Goal: Task Accomplishment & Management: Complete application form

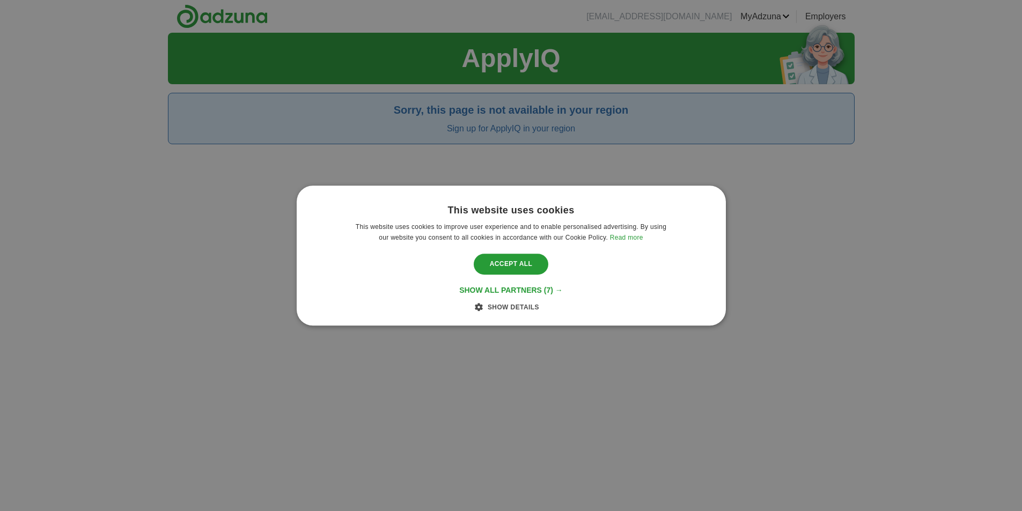
click at [552, 373] on div "This website uses cookies This website uses cookies to improve user experience …" at bounding box center [511, 255] width 1022 height 511
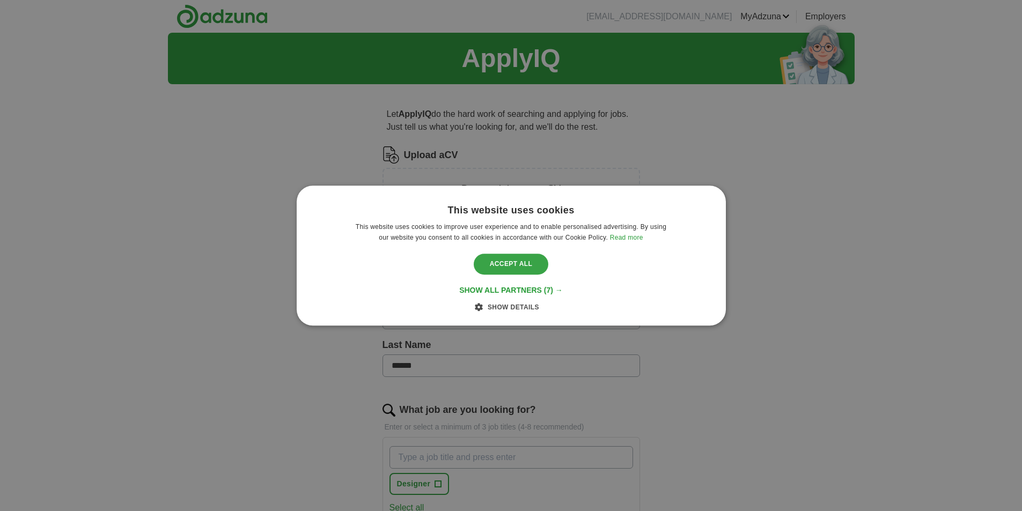
click at [525, 268] on div "Accept all" at bounding box center [511, 264] width 75 height 20
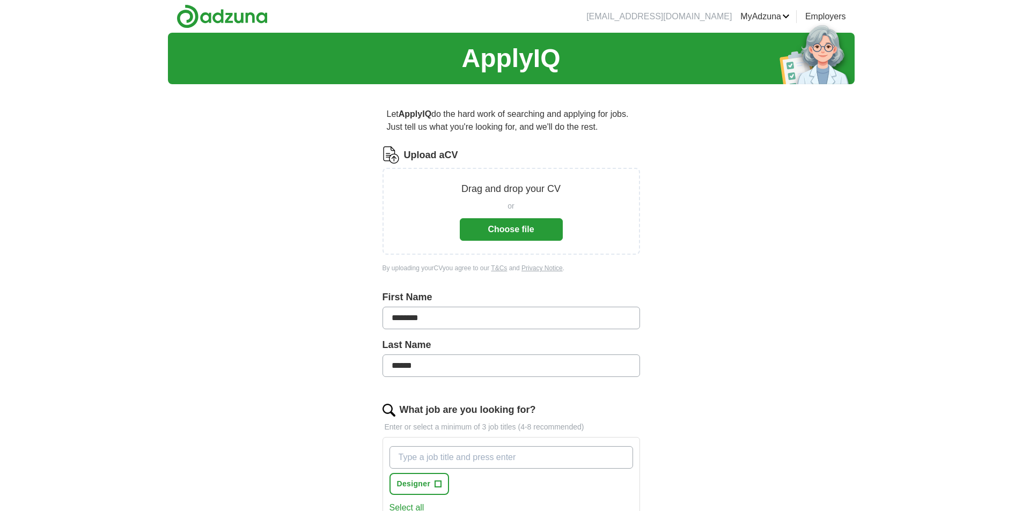
click at [499, 222] on button "Choose file" at bounding box center [511, 229] width 103 height 23
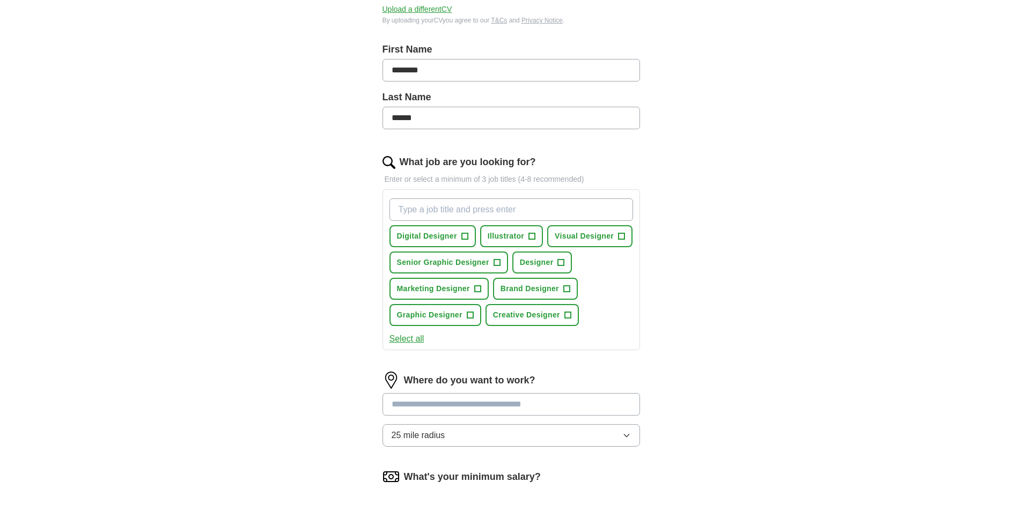
scroll to position [215, 0]
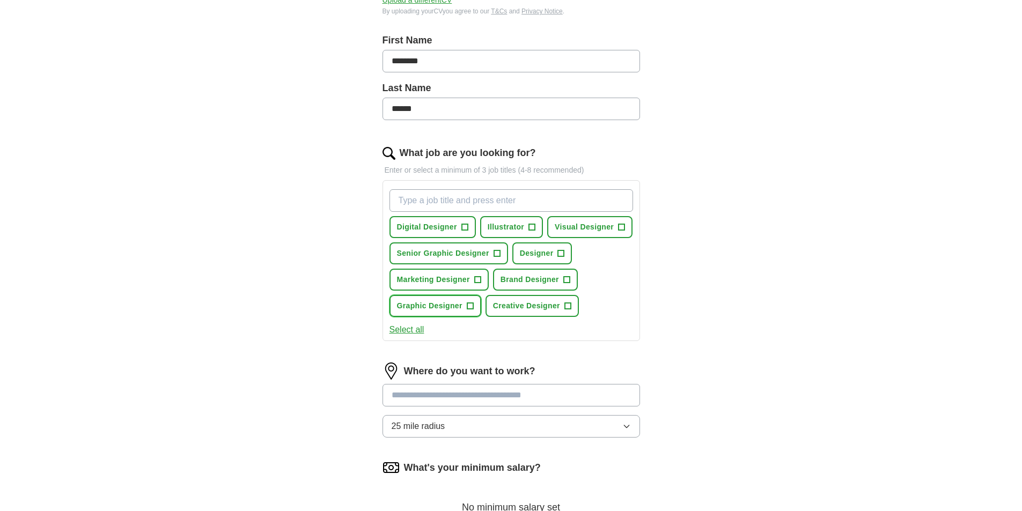
click at [470, 304] on span "+" at bounding box center [470, 306] width 6 height 9
click at [607, 227] on span "Visual Designer" at bounding box center [584, 227] width 59 height 11
click at [558, 303] on span "Creative Designer" at bounding box center [526, 305] width 67 height 11
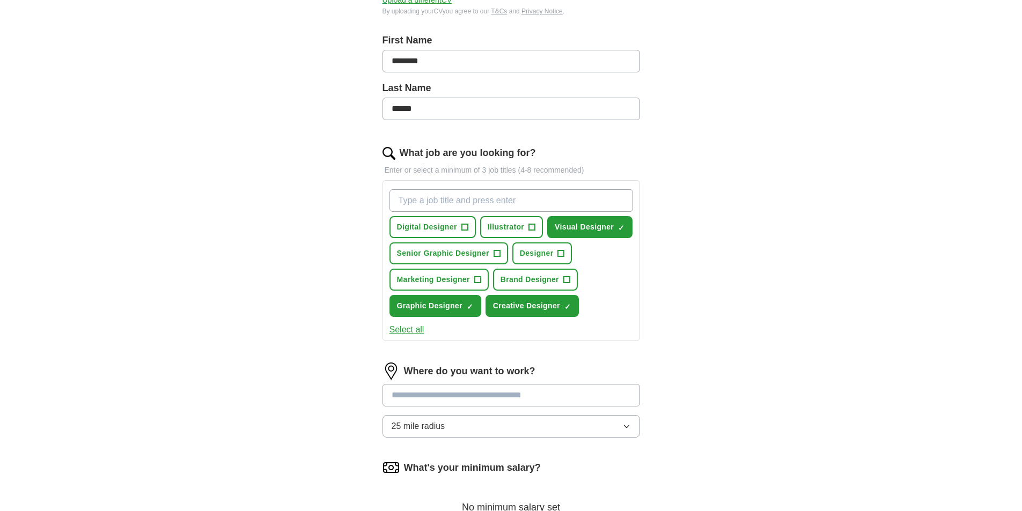
click at [454, 196] on input "What job are you looking for?" at bounding box center [512, 200] width 244 height 23
type input "mid-level graphic designer"
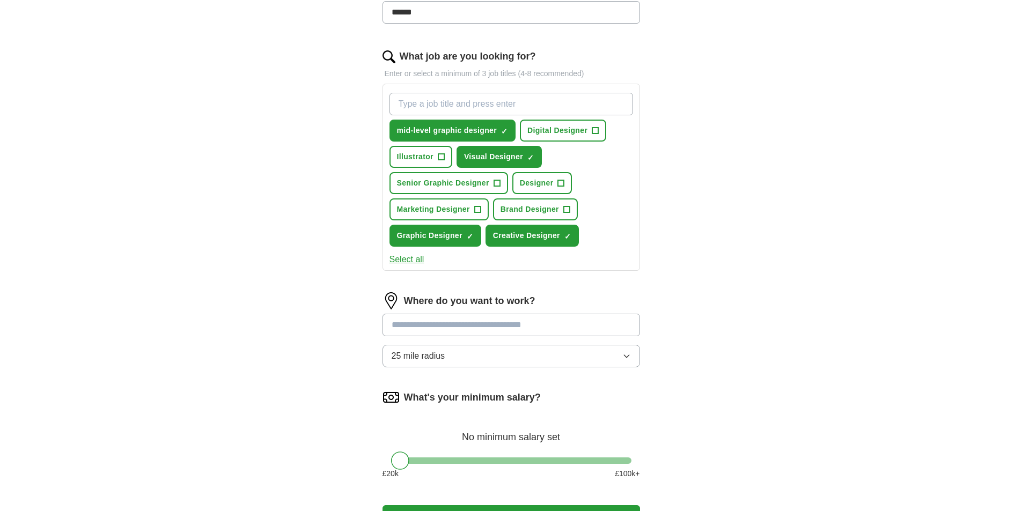
scroll to position [322, 0]
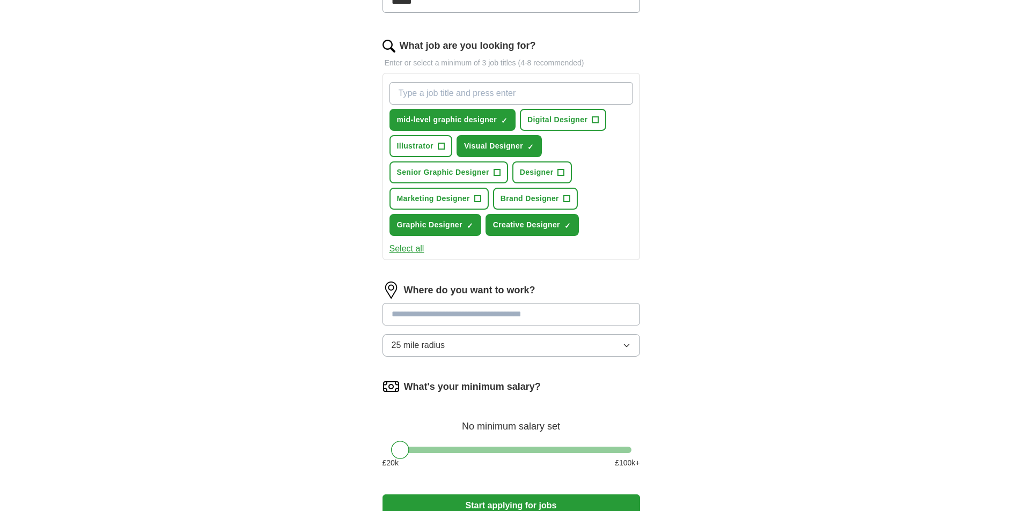
click at [419, 315] on input at bounding box center [512, 314] width 258 height 23
click at [447, 340] on div "Where do you want to work? 25 mile radius" at bounding box center [512, 324] width 258 height 84
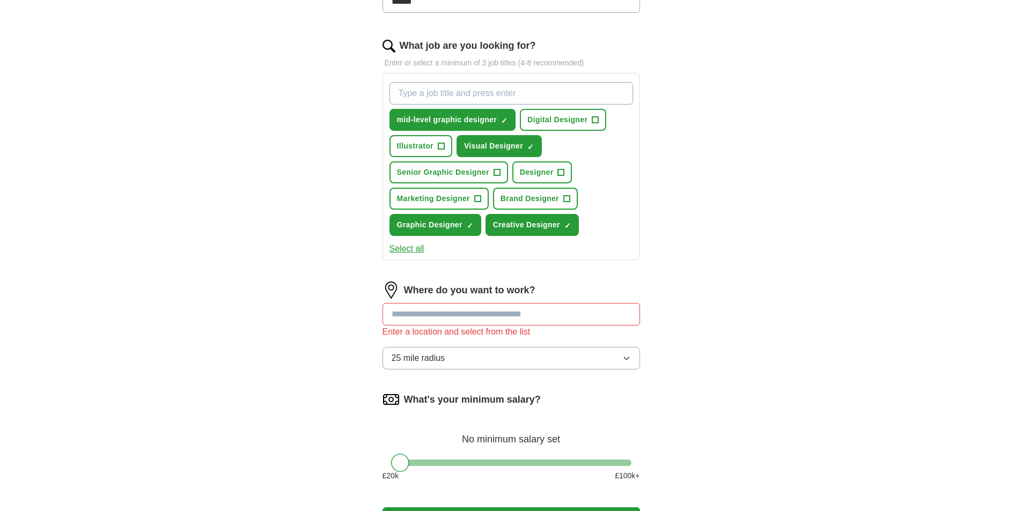
click at [444, 317] on input at bounding box center [512, 314] width 258 height 23
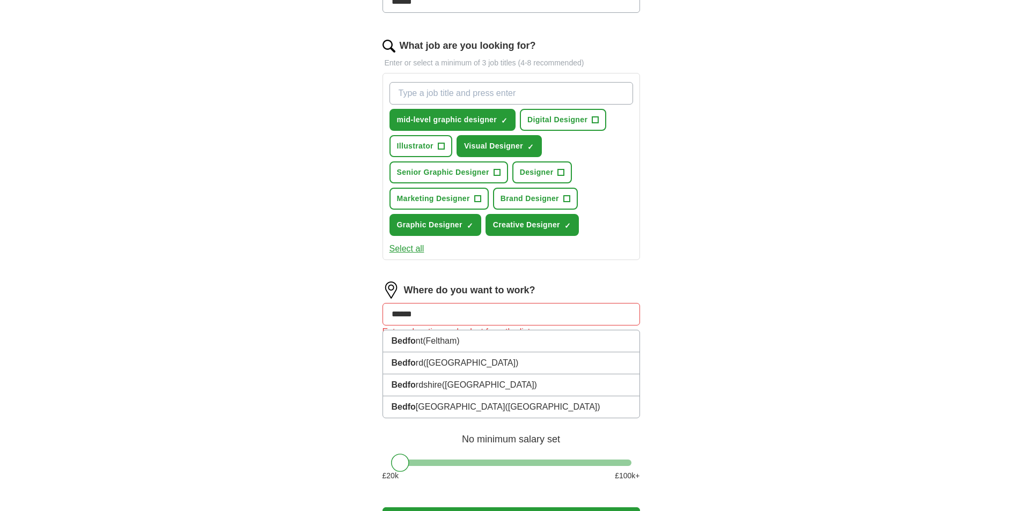
type input "*******"
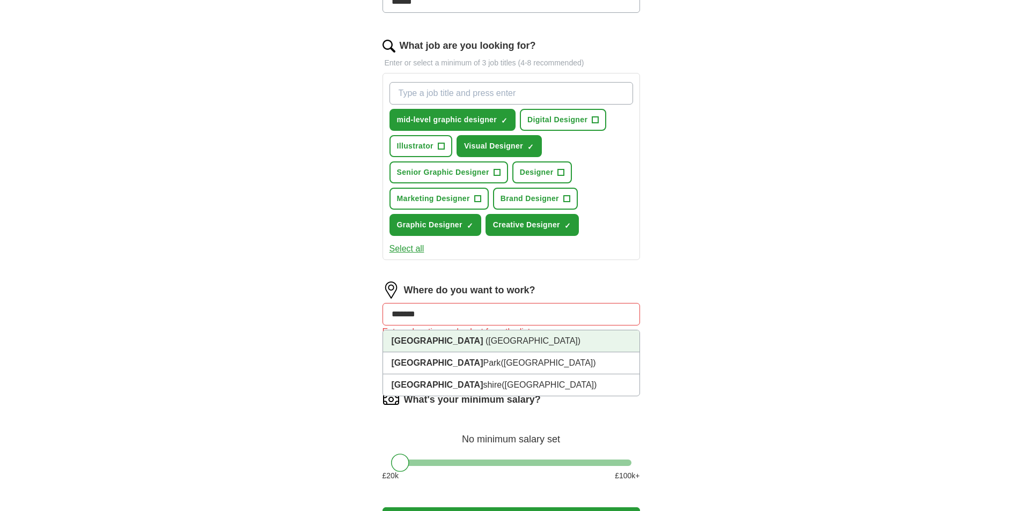
click at [486, 340] on span "([GEOGRAPHIC_DATA])" at bounding box center [533, 340] width 95 height 9
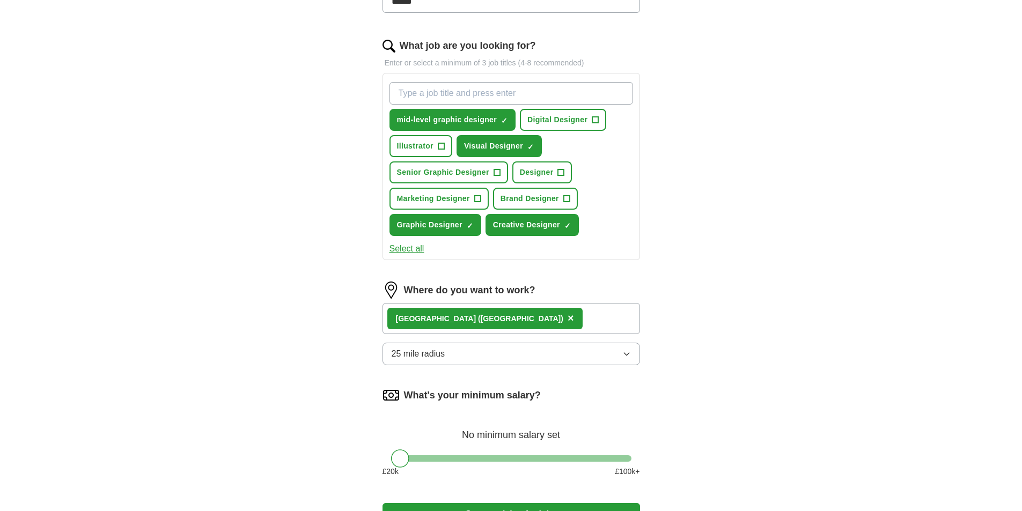
click at [454, 354] on button "25 mile radius" at bounding box center [512, 354] width 258 height 23
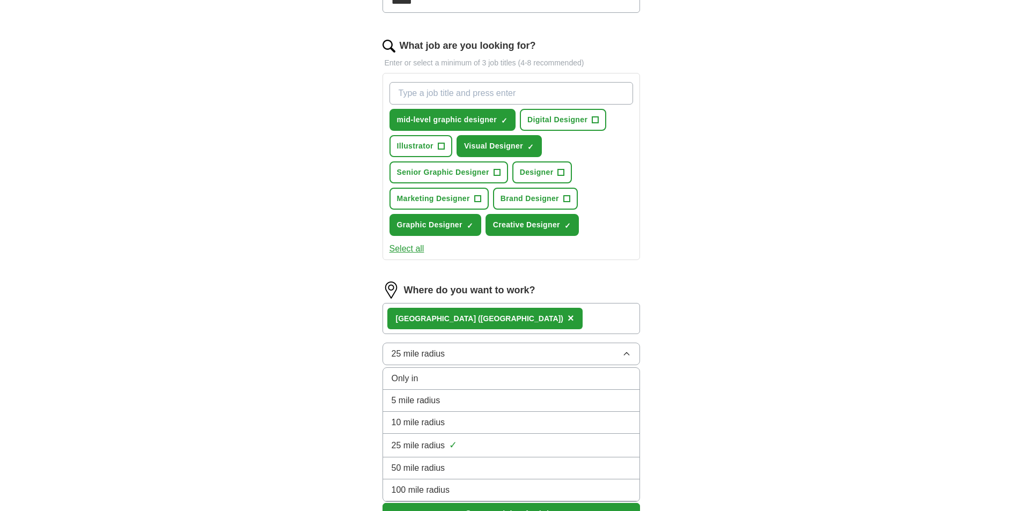
click at [291, 330] on div "ApplyIQ Let ApplyIQ do the hard work of searching and applying for jobs. Just t…" at bounding box center [511, 133] width 687 height 844
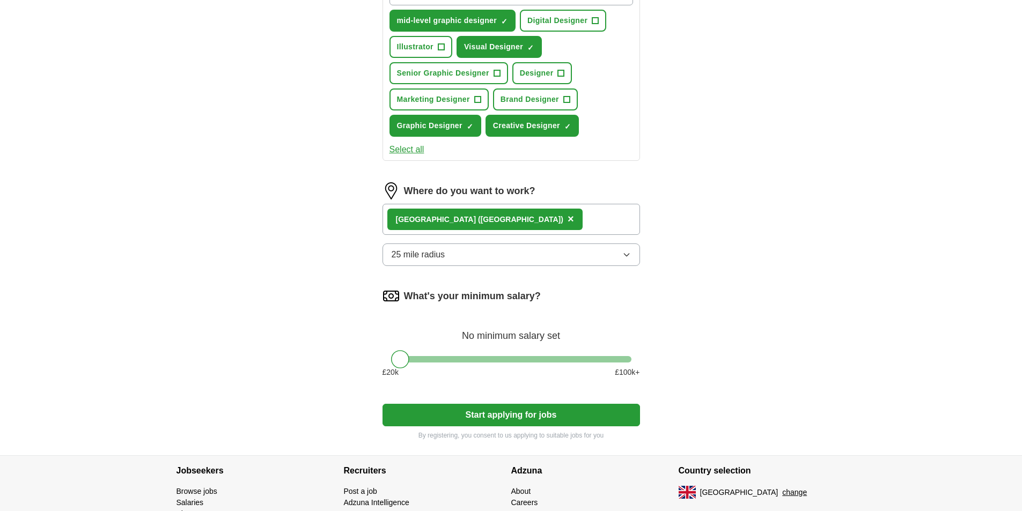
scroll to position [429, 0]
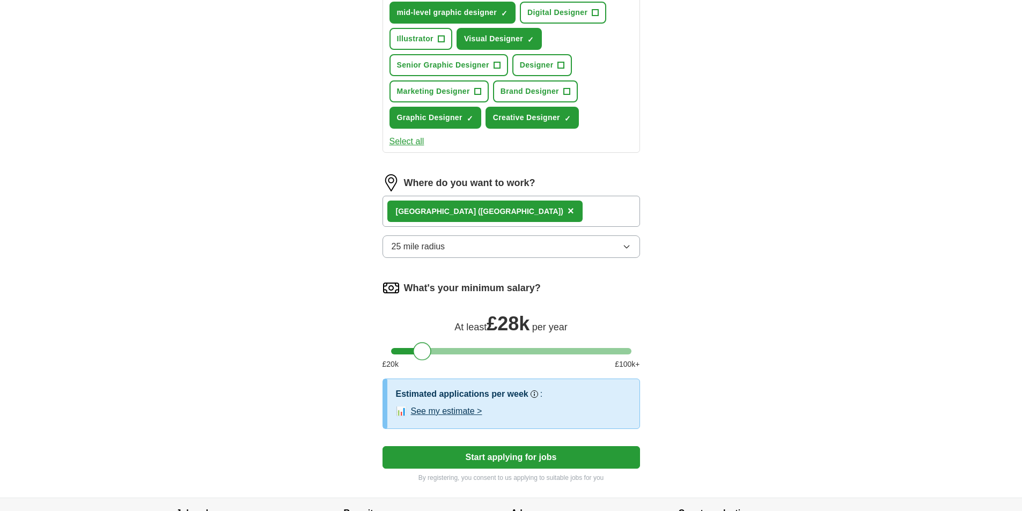
drag, startPoint x: 402, startPoint y: 353, endPoint x: 425, endPoint y: 353, distance: 23.1
click at [425, 353] on div at bounding box center [422, 351] width 18 height 18
click at [427, 353] on div at bounding box center [425, 351] width 18 height 18
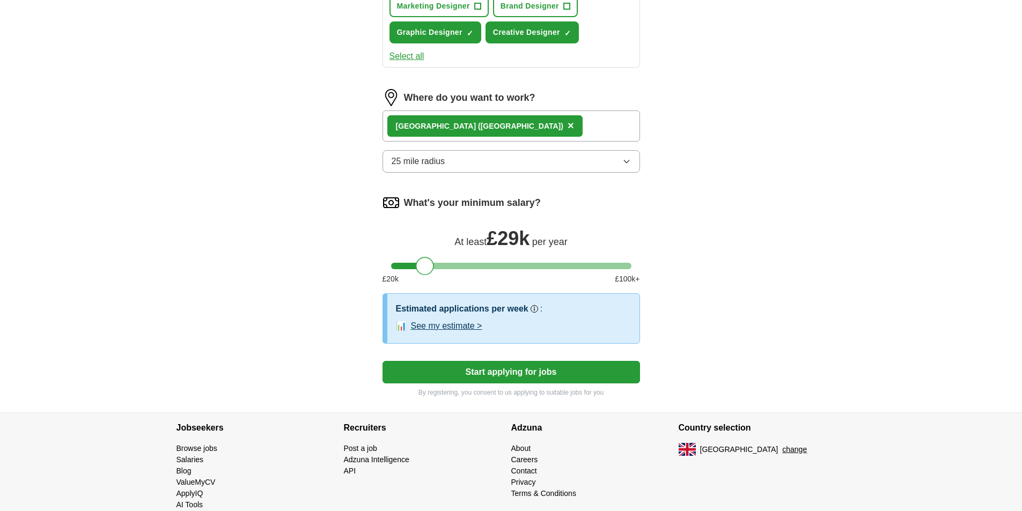
scroll to position [536, 0]
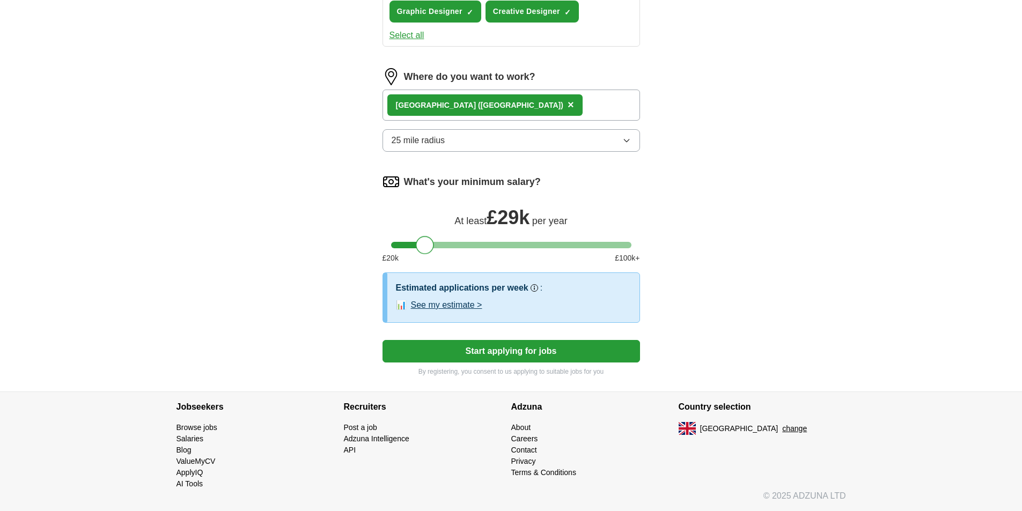
click at [510, 352] on button "Start applying for jobs" at bounding box center [512, 351] width 258 height 23
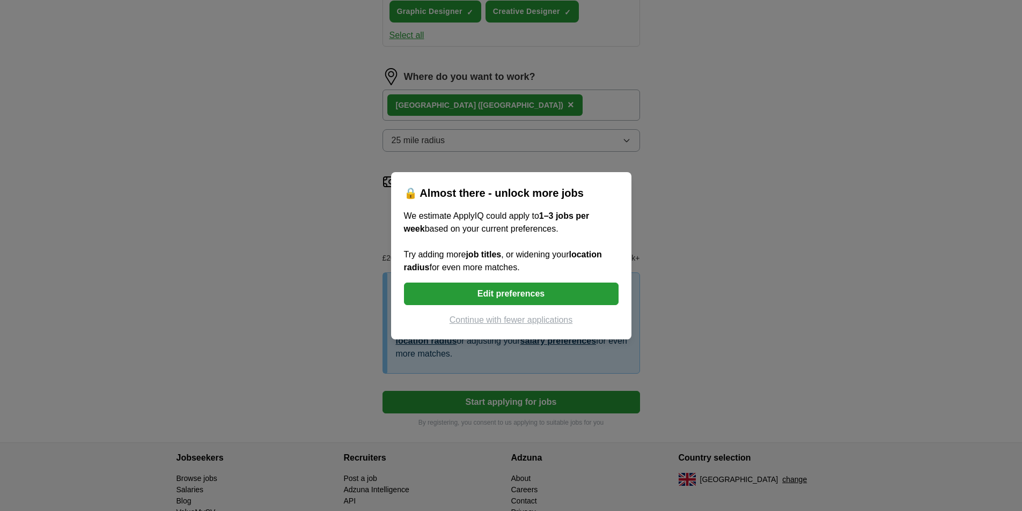
click at [504, 289] on button "Edit preferences" at bounding box center [511, 294] width 215 height 23
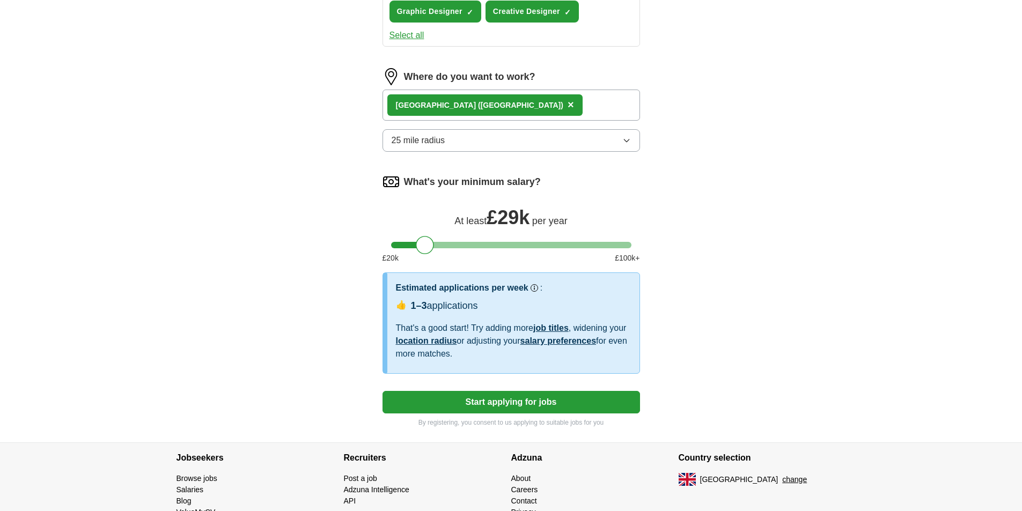
click at [442, 141] on span "25 mile radius" at bounding box center [419, 140] width 54 height 13
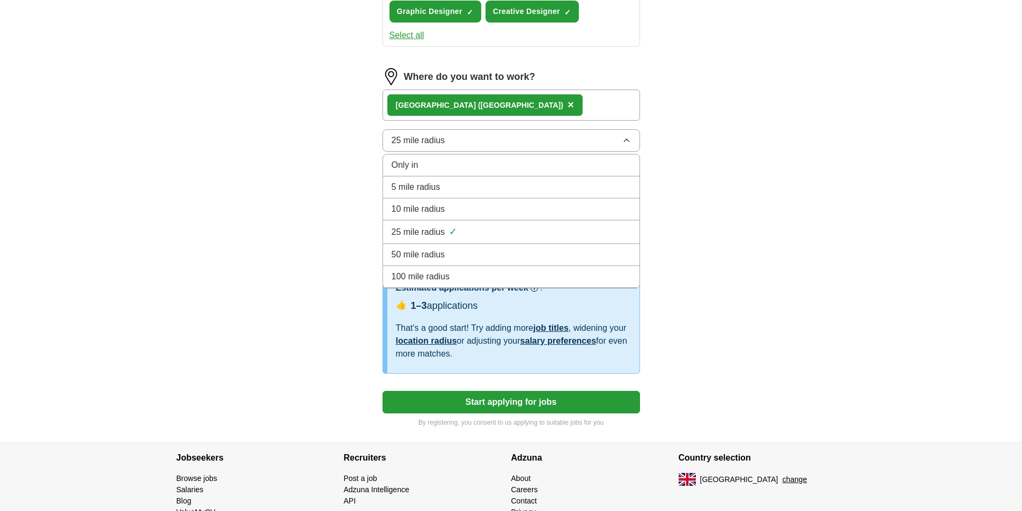
click at [427, 252] on span "50 mile radius" at bounding box center [419, 254] width 54 height 13
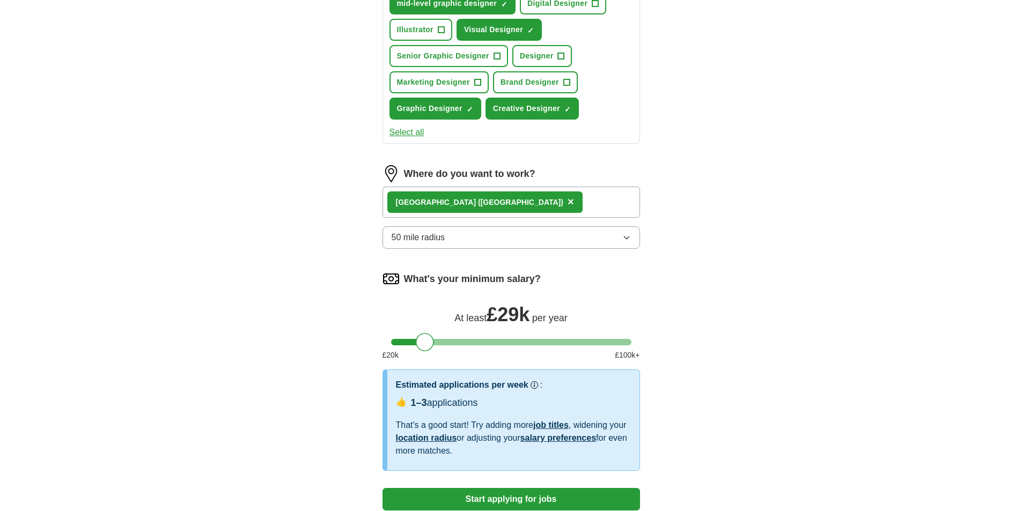
scroll to position [587, 0]
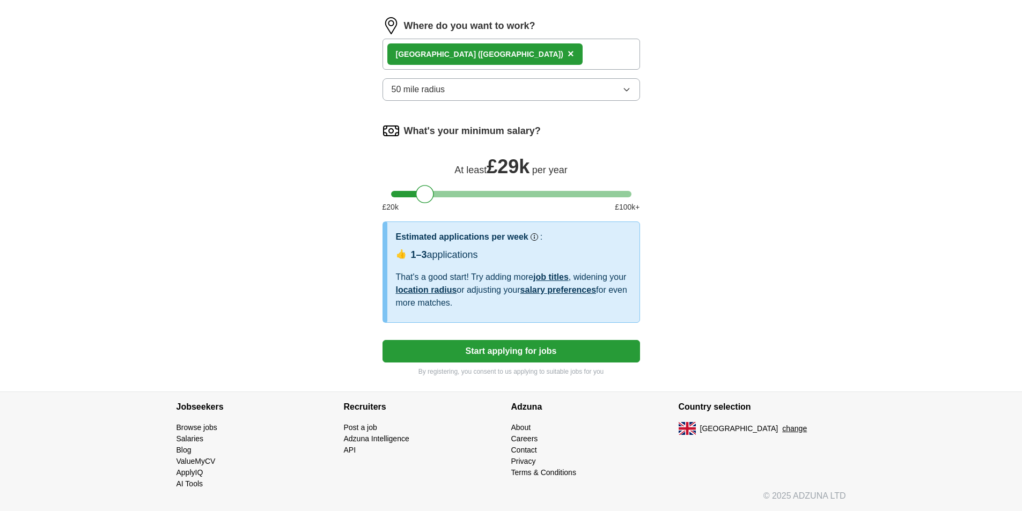
click at [529, 355] on button "Start applying for jobs" at bounding box center [512, 351] width 258 height 23
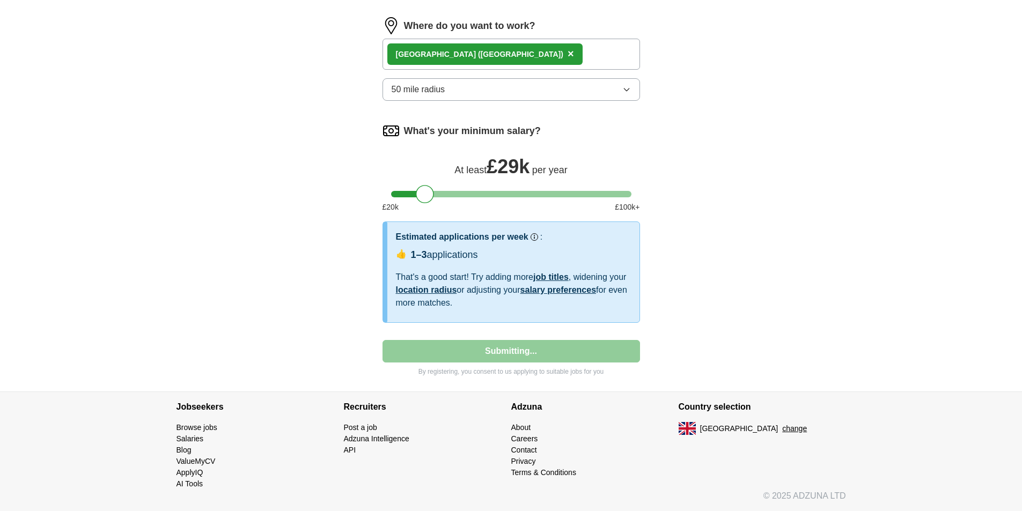
select select "**"
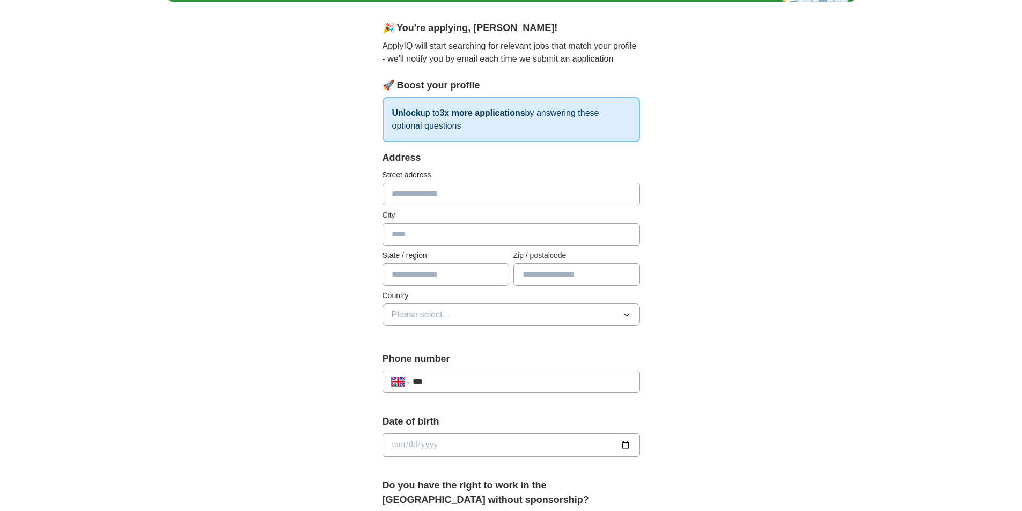
scroll to position [107, 0]
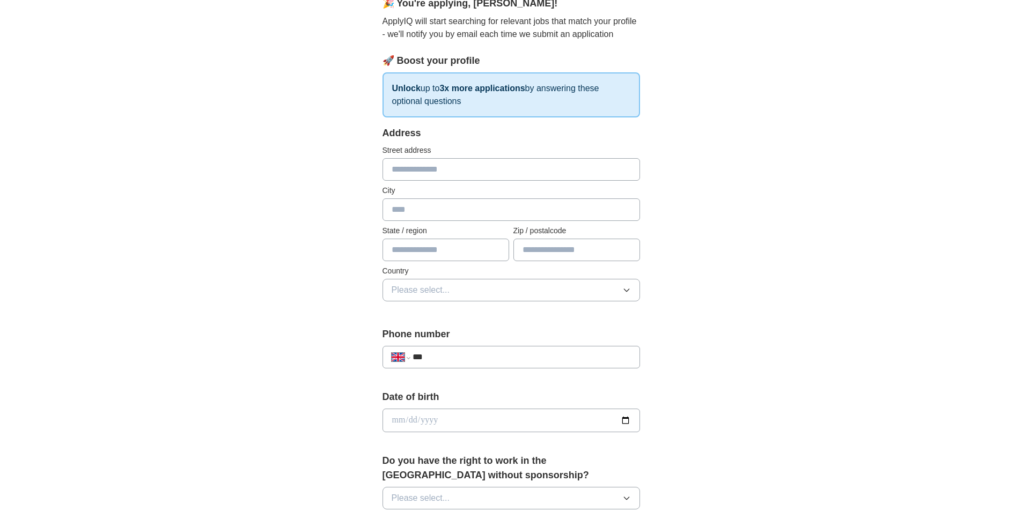
click at [453, 172] on input "text" at bounding box center [512, 169] width 258 height 23
type input "*"
type input "*******"
type input "**********"
type input "********"
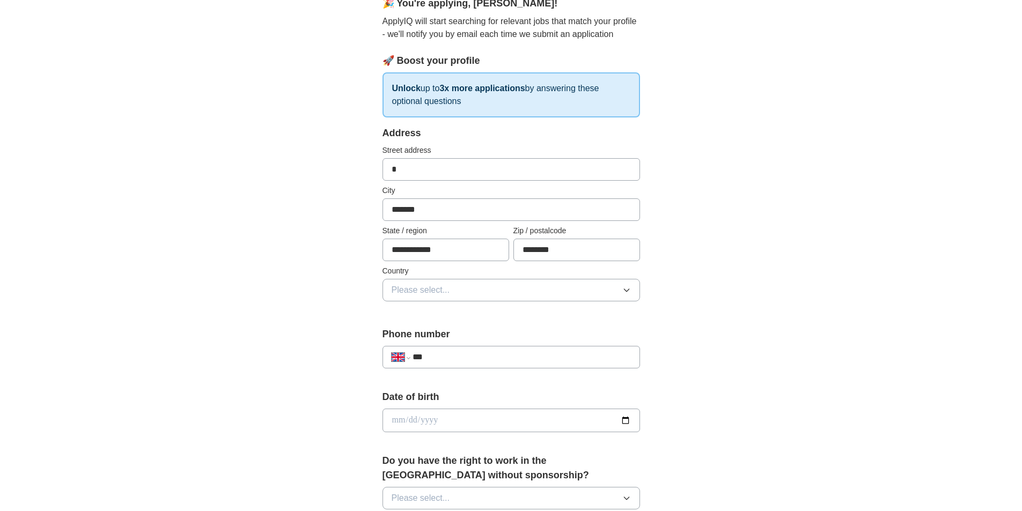
click at [465, 287] on button "Please select..." at bounding box center [512, 290] width 258 height 23
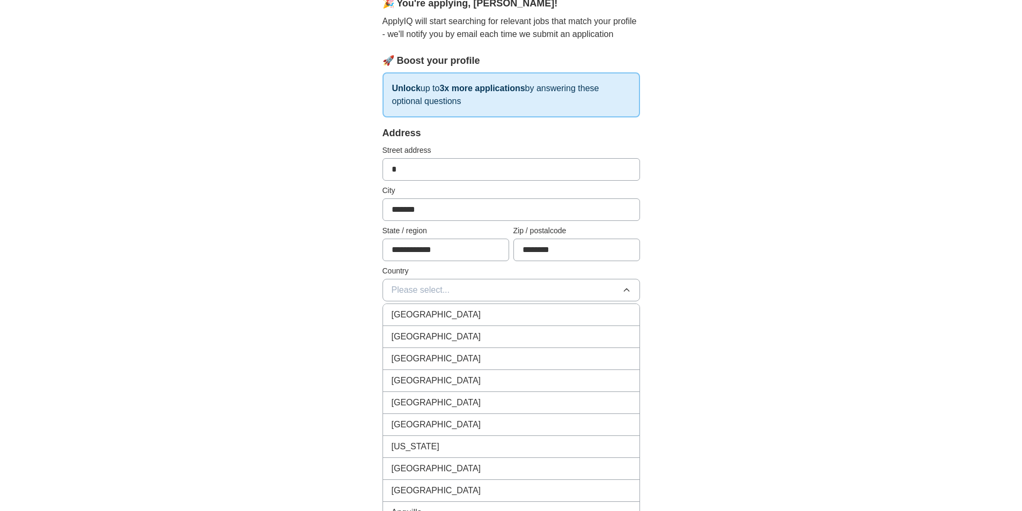
click at [447, 310] on span "[GEOGRAPHIC_DATA]" at bounding box center [437, 315] width 90 height 13
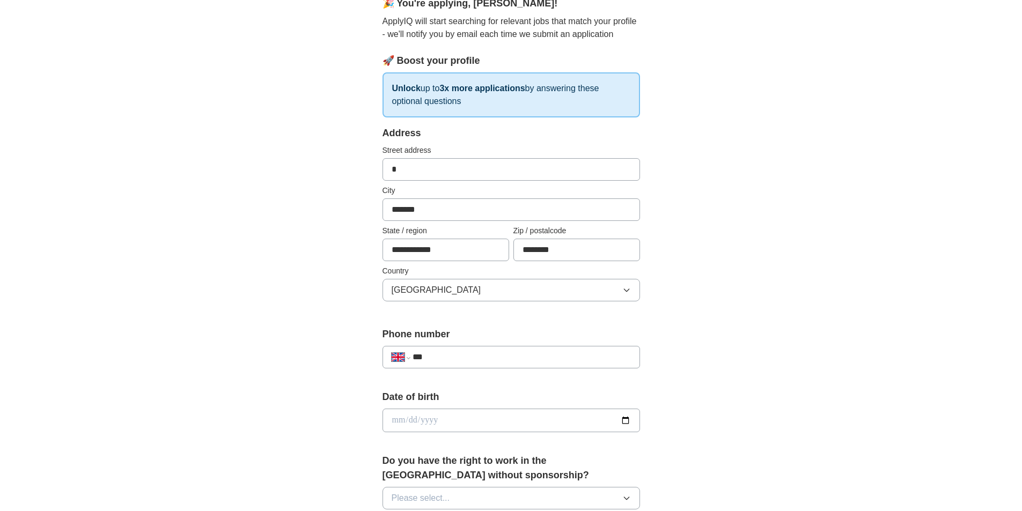
click at [444, 358] on input "***" at bounding box center [522, 357] width 218 height 13
type input "**********"
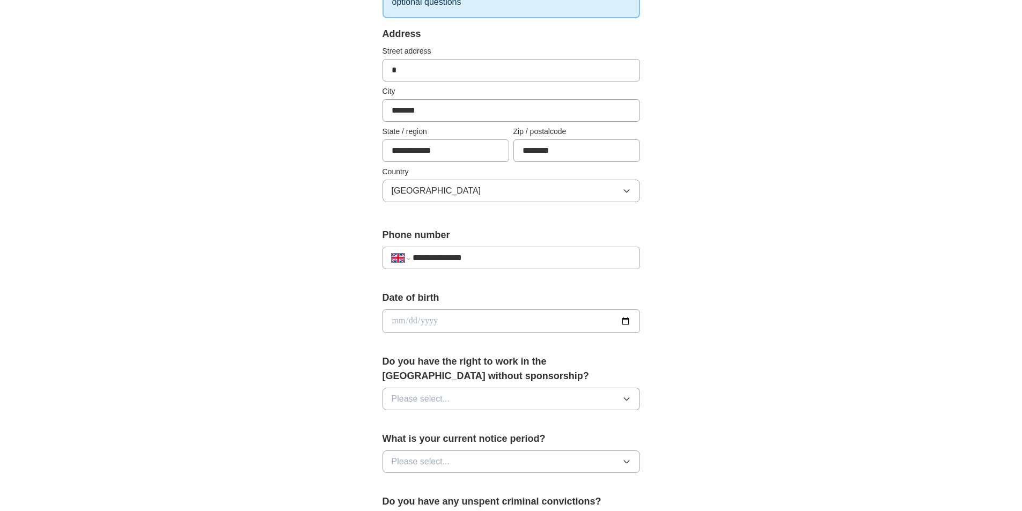
scroll to position [215, 0]
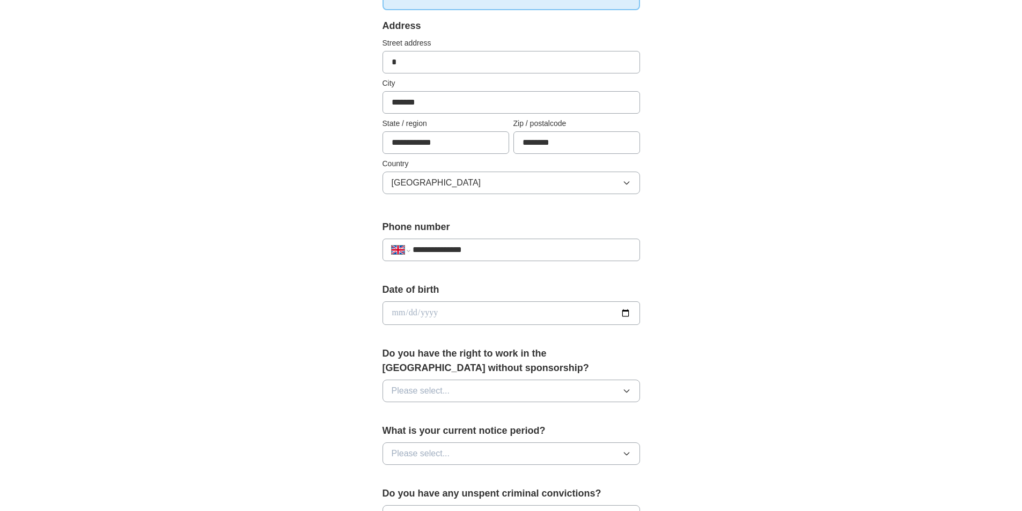
click at [424, 309] on input "date" at bounding box center [512, 314] width 258 height 24
click at [399, 311] on input "date" at bounding box center [512, 314] width 258 height 24
type input "**********"
click at [488, 384] on button "Please select..." at bounding box center [512, 391] width 258 height 23
click at [434, 412] on div "Yes" at bounding box center [511, 415] width 239 height 13
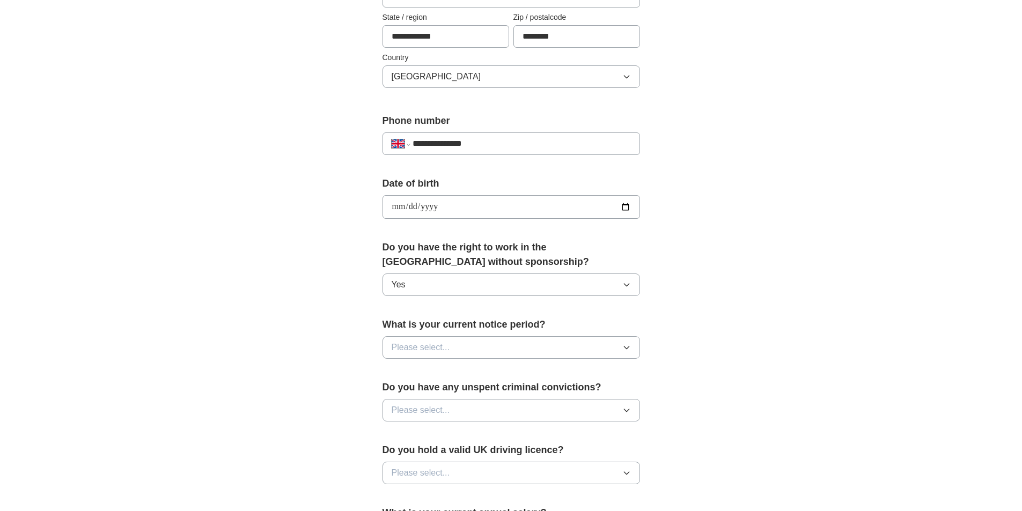
scroll to position [322, 0]
click at [456, 344] on button "Please select..." at bounding box center [512, 346] width 258 height 23
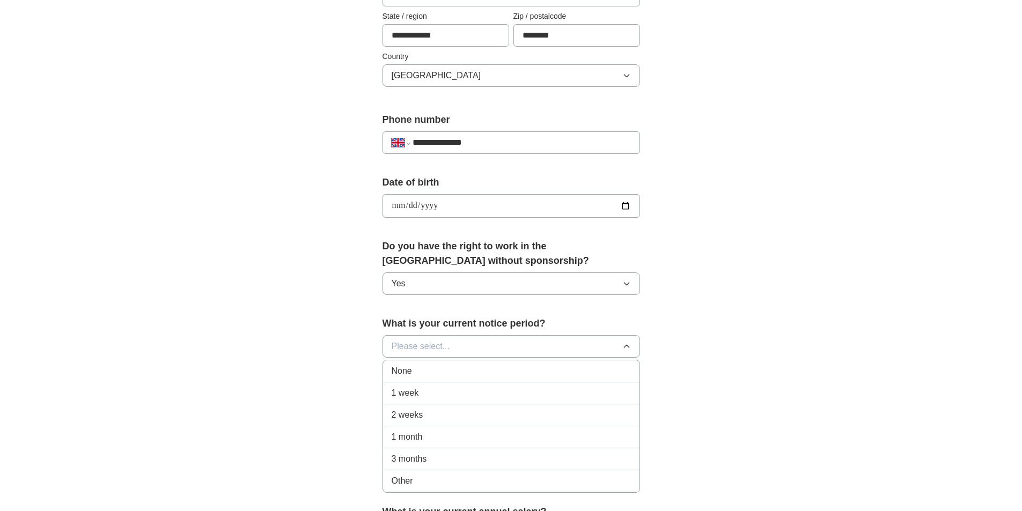
click at [412, 410] on span "2 weeks" at bounding box center [408, 415] width 32 height 13
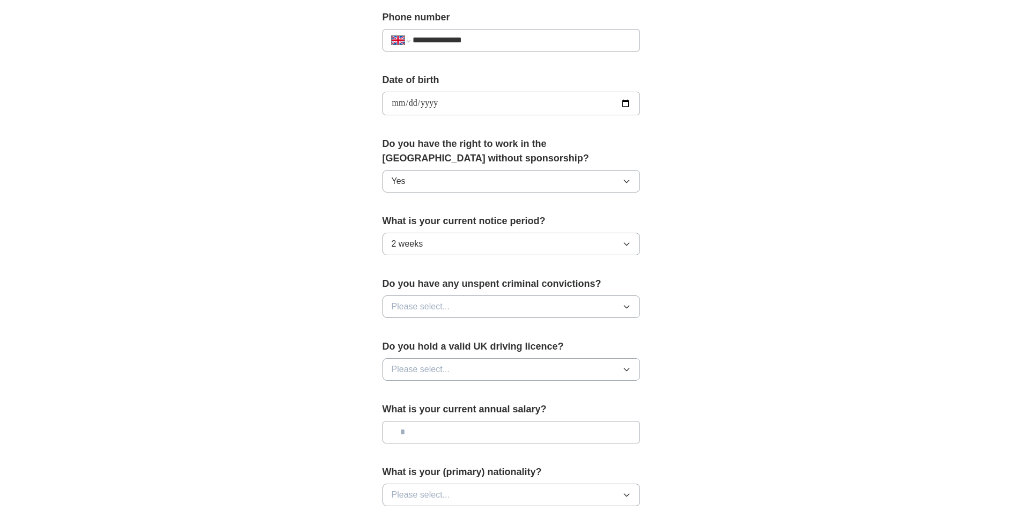
scroll to position [429, 0]
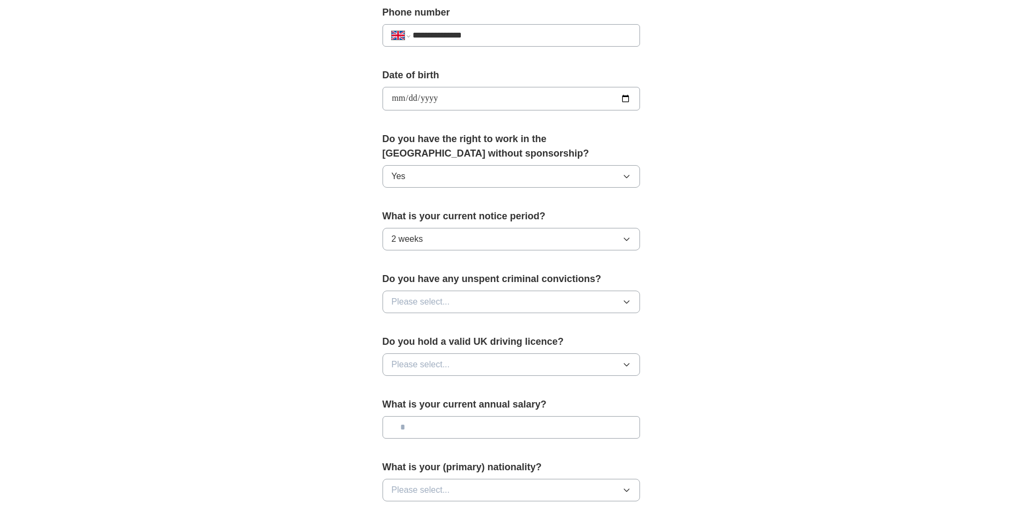
click at [437, 294] on button "Please select..." at bounding box center [512, 302] width 258 height 23
click at [395, 350] on span "No" at bounding box center [397, 348] width 11 height 13
click at [422, 362] on span "Please select..." at bounding box center [421, 364] width 58 height 13
click at [417, 387] on div "Yes" at bounding box center [511, 389] width 239 height 13
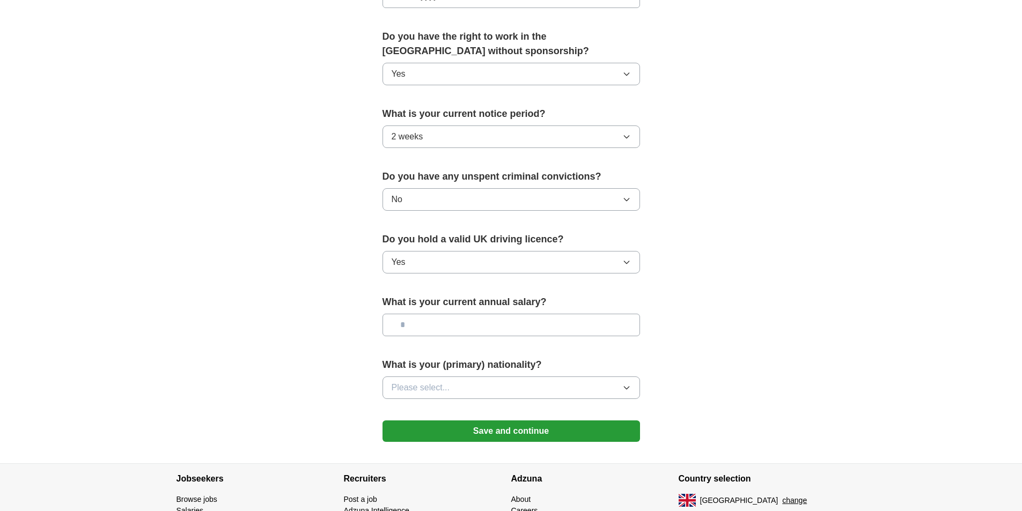
scroll to position [537, 0]
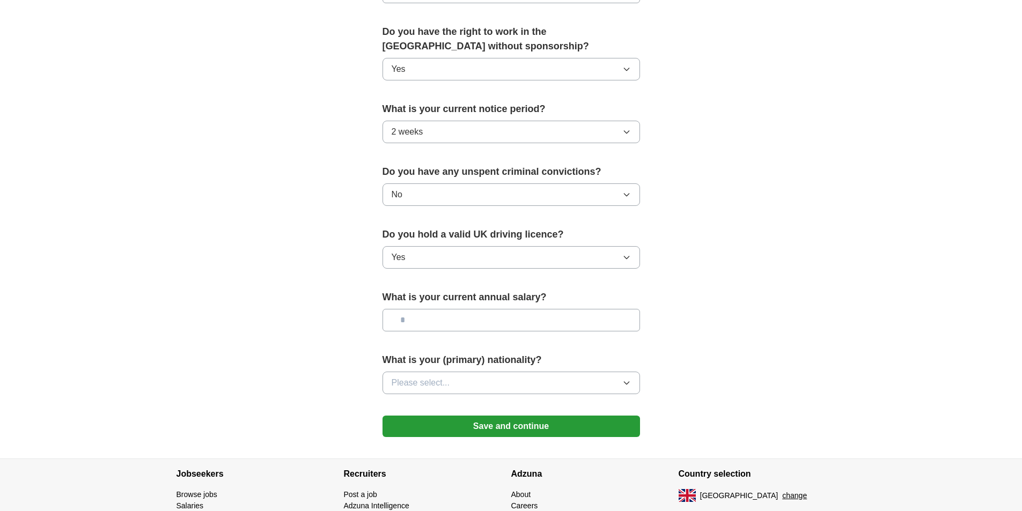
click at [478, 384] on button "Please select..." at bounding box center [512, 383] width 258 height 23
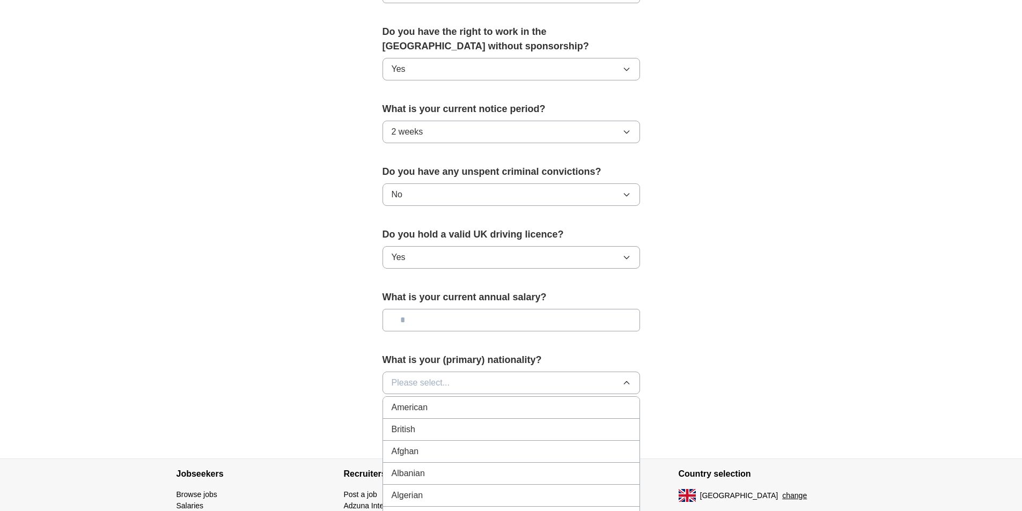
click at [416, 422] on li "British" at bounding box center [511, 430] width 256 height 22
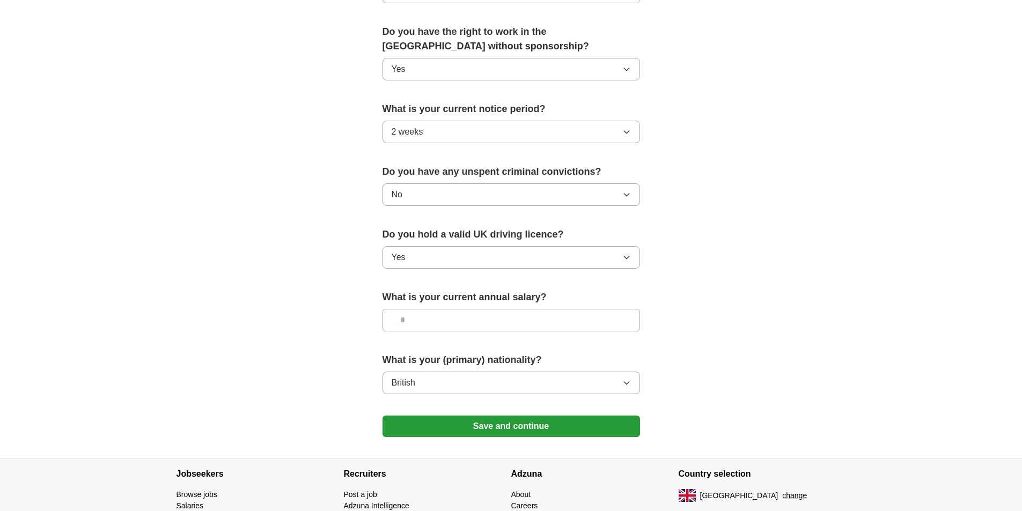
click at [442, 318] on input "text" at bounding box center [512, 320] width 258 height 23
click at [522, 425] on button "Save and continue" at bounding box center [512, 426] width 258 height 21
